Goal: Use online tool/utility: Utilize a website feature to perform a specific function

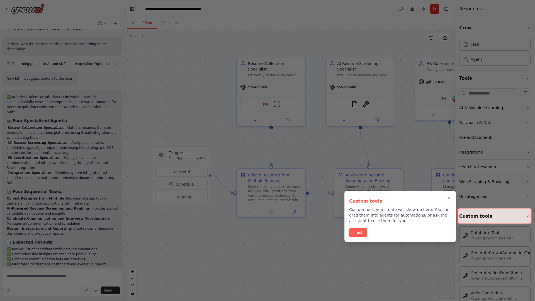
scroll to position [783, 0]
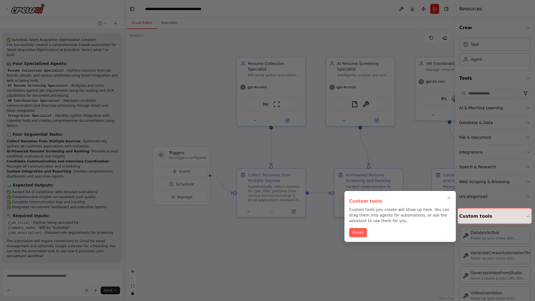
scroll to position [783, 0]
click at [449, 198] on icon "Close walkthrough" at bounding box center [449, 198] width 3 height 3
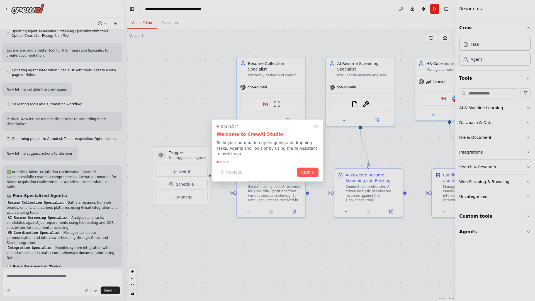
scroll to position [783, 0]
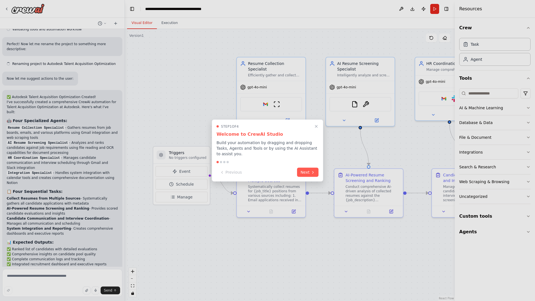
scroll to position [783, 0]
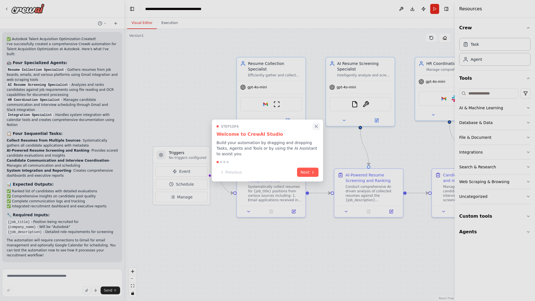
click at [316, 126] on icon "Close walkthrough" at bounding box center [316, 126] width 3 height 3
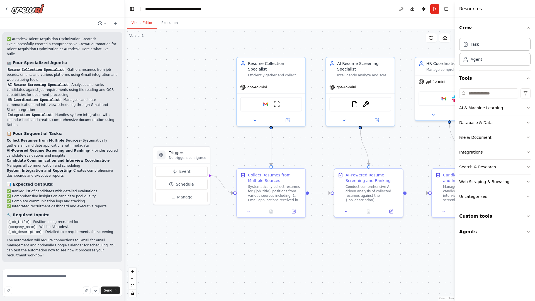
scroll to position [0, 0]
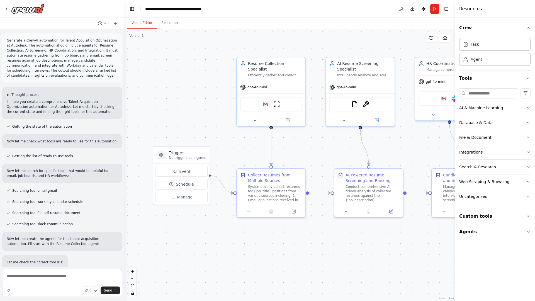
click at [8, 39] on p "Generate a CrewAI automation for Talent Acquisition Optimization at Autodesk. T…" at bounding box center [62, 58] width 111 height 40
click at [164, 61] on div ".deletable-edge-delete-btn { width: 20px; height: 20px; border: 0px solid #ffff…" at bounding box center [290, 165] width 330 height 272
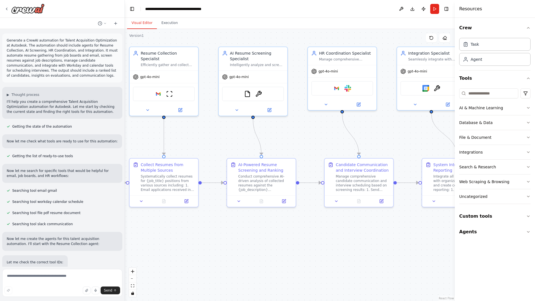
drag, startPoint x: 164, startPoint y: 119, endPoint x: 47, endPoint y: 108, distance: 117.6
click at [47, 108] on div "Generate a CrewAI automation for Talent Acquisition Optimization at Autodesk. T…" at bounding box center [267, 150] width 535 height 301
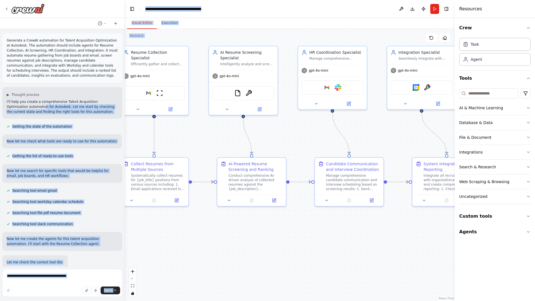
drag, startPoint x: 47, startPoint y: 108, endPoint x: 184, endPoint y: 148, distance: 143.3
click at [184, 148] on div "Generate a CrewAI automation for Talent Acquisition Optimization at Autodesk. T…" at bounding box center [267, 150] width 535 height 301
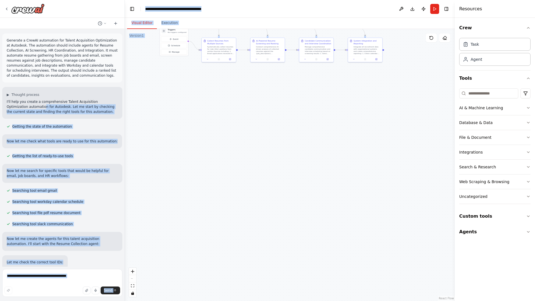
drag, startPoint x: 273, startPoint y: 268, endPoint x: 268, endPoint y: 140, distance: 128.8
click at [268, 140] on div ".deletable-edge-delete-btn { width: 20px; height: 20px; border: 0px solid #ffff…" at bounding box center [290, 165] width 330 height 272
